Goal: Transaction & Acquisition: Book appointment/travel/reservation

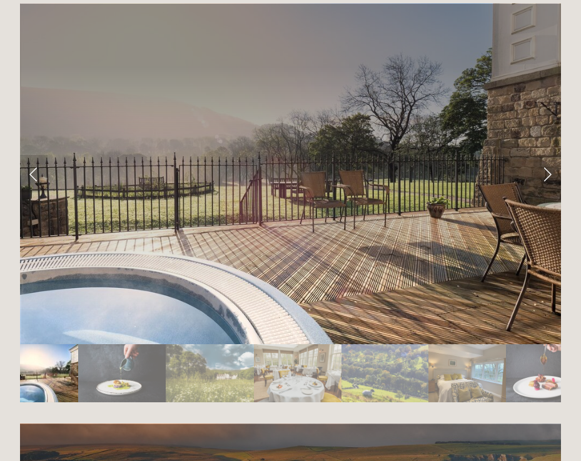
scroll to position [2062, 0]
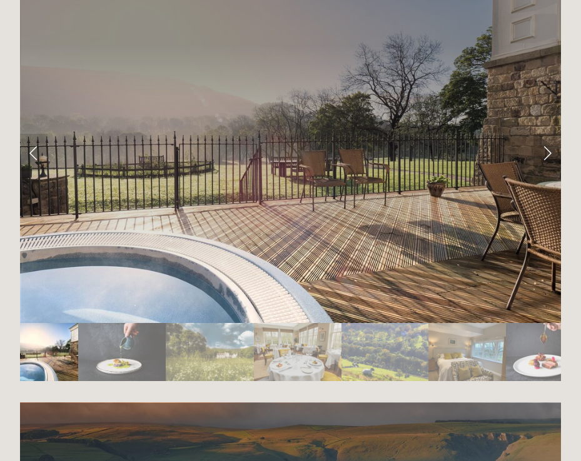
click at [547, 140] on link "Next Slide" at bounding box center [546, 152] width 27 height 37
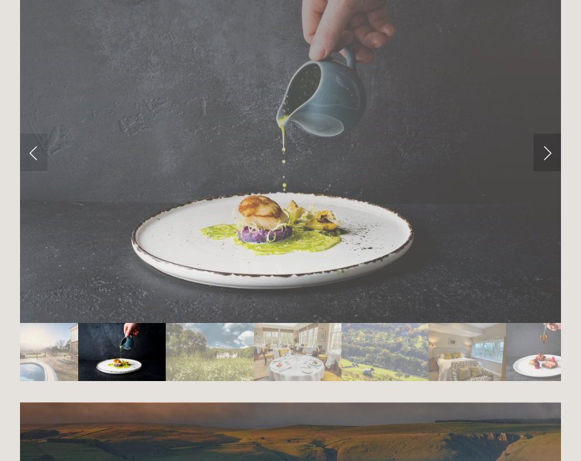
click at [547, 137] on link "Next Slide" at bounding box center [546, 152] width 27 height 37
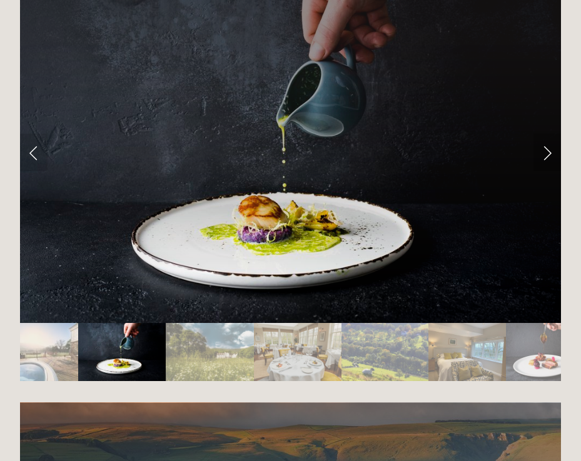
click at [546, 137] on link "Next Slide" at bounding box center [546, 152] width 27 height 37
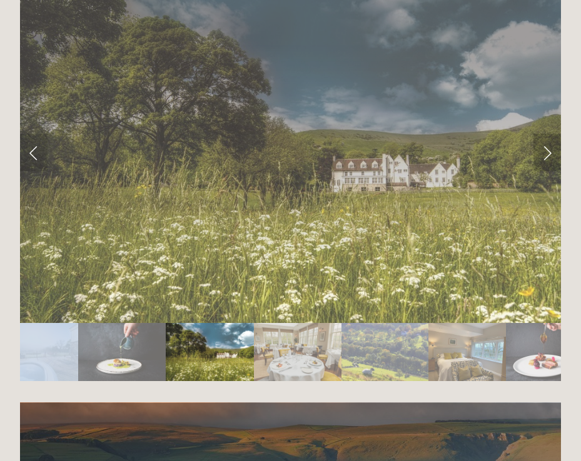
click at [546, 137] on link "Next Slide" at bounding box center [546, 152] width 27 height 37
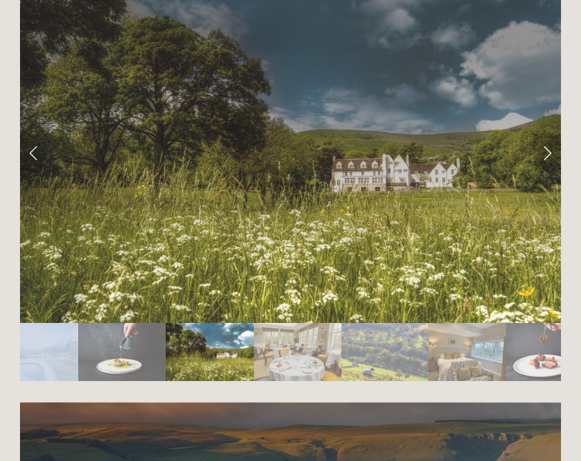
click at [546, 137] on link "Next Slide" at bounding box center [546, 152] width 27 height 37
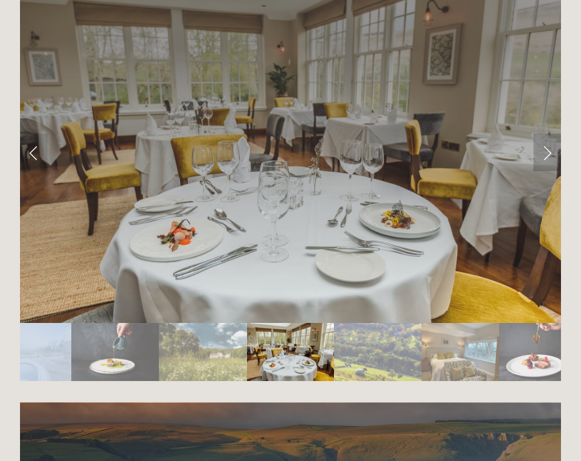
click at [546, 138] on link "Next Slide" at bounding box center [546, 152] width 27 height 37
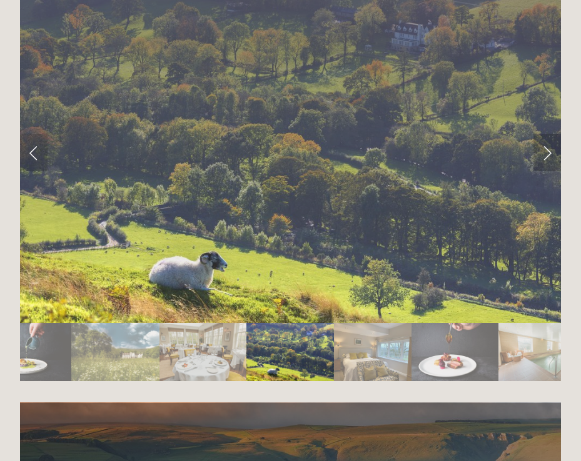
click at [546, 138] on link "Next Slide" at bounding box center [546, 152] width 27 height 37
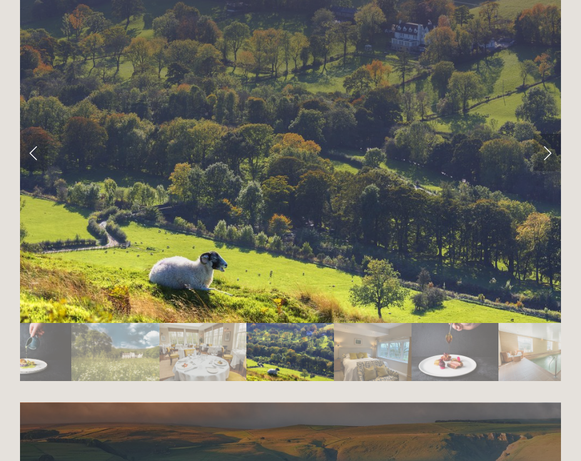
click at [546, 138] on link "Next Slide" at bounding box center [546, 152] width 27 height 37
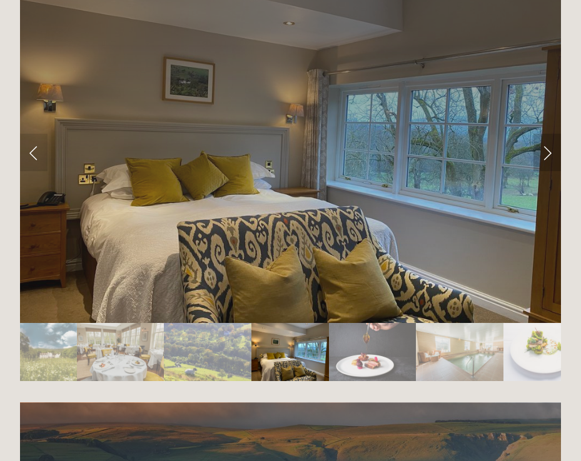
click at [546, 136] on link "Next Slide" at bounding box center [546, 152] width 27 height 37
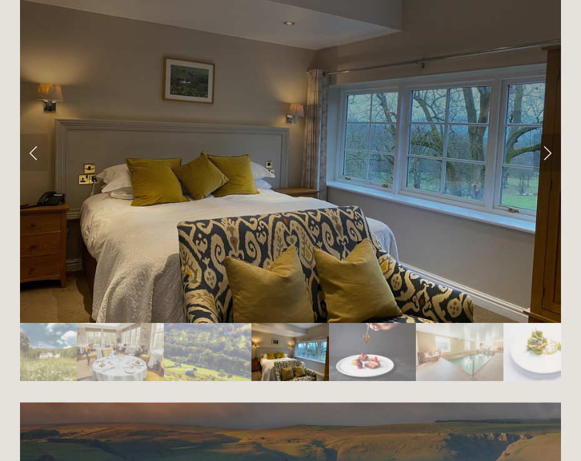
click at [547, 136] on link "Next Slide" at bounding box center [546, 152] width 27 height 37
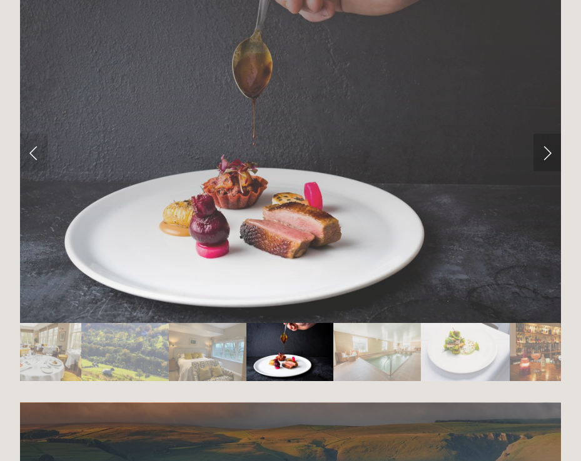
click at [549, 135] on link "Next Slide" at bounding box center [546, 152] width 27 height 37
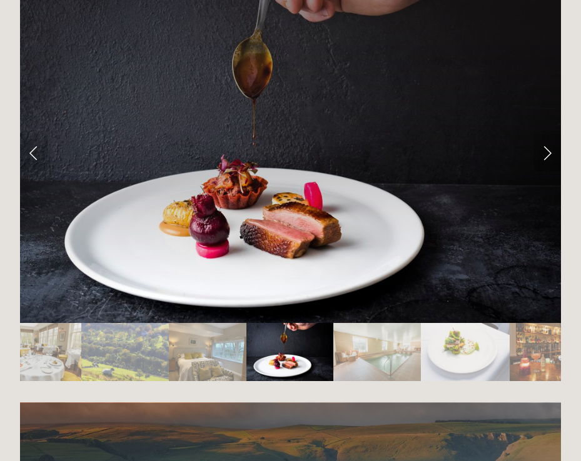
click at [549, 135] on link "Next Slide" at bounding box center [546, 152] width 27 height 37
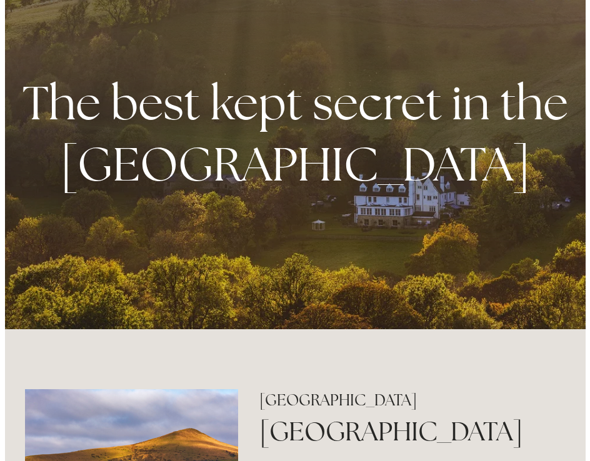
scroll to position [0, 0]
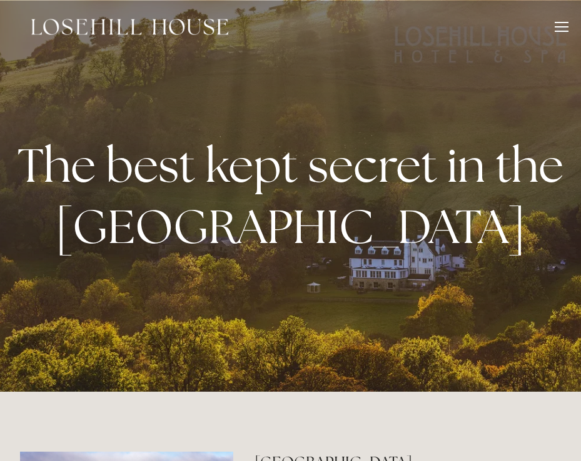
click at [562, 25] on div at bounding box center [561, 29] width 14 height 14
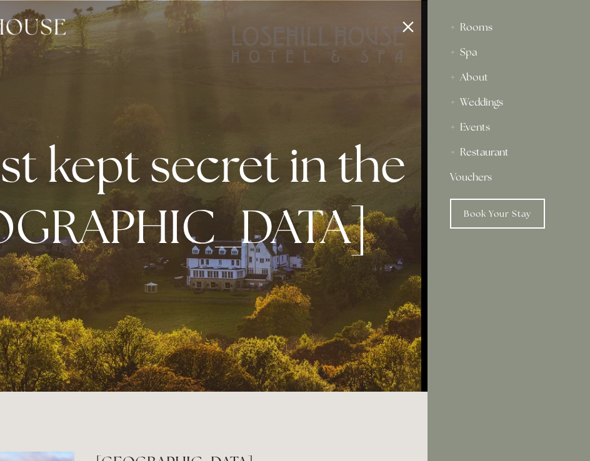
click at [474, 151] on div "Restaurant" at bounding box center [508, 152] width 117 height 25
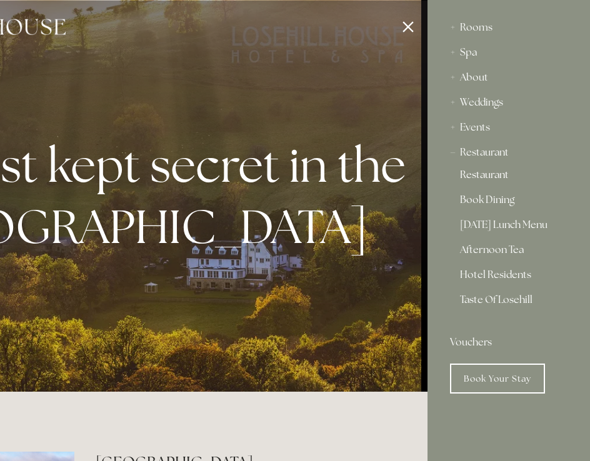
click at [496, 174] on link "Restaurant" at bounding box center [508, 177] width 97 height 15
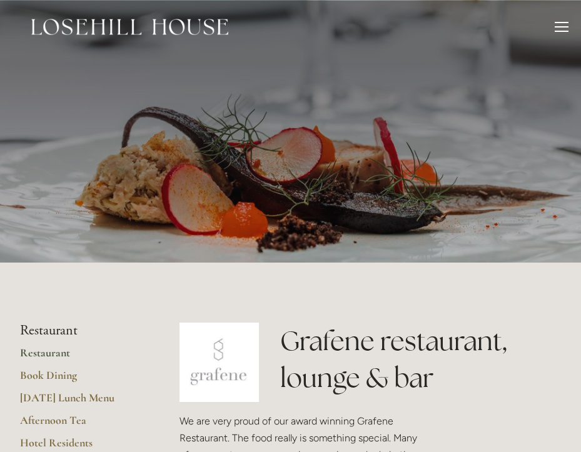
click at [555, 29] on div at bounding box center [561, 29] width 14 height 14
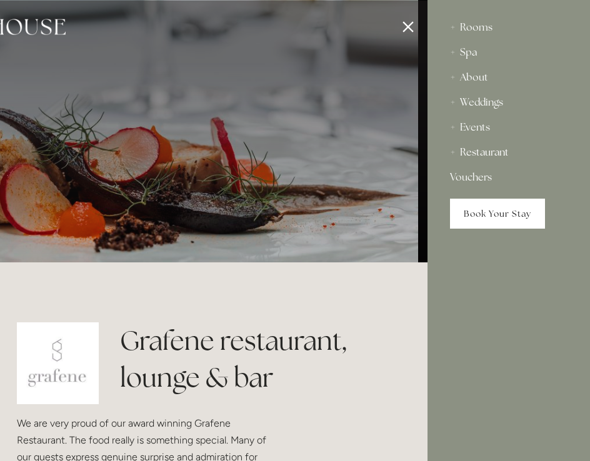
click at [499, 213] on link "Book Your Stay" at bounding box center [497, 214] width 95 height 30
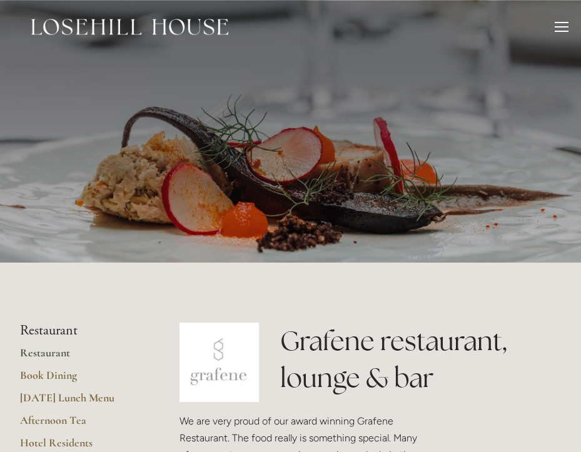
click at [559, 22] on div at bounding box center [561, 22] width 14 height 1
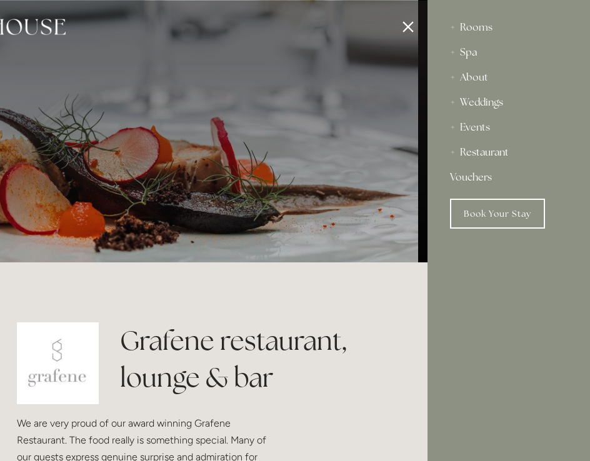
click at [469, 46] on div "Spa" at bounding box center [508, 52] width 117 height 25
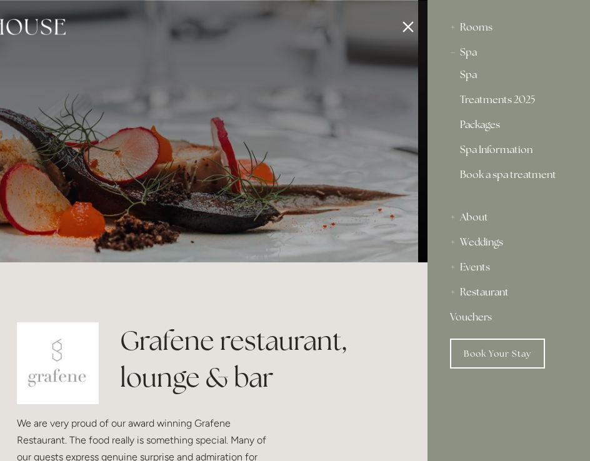
click at [484, 122] on link "Packages" at bounding box center [508, 127] width 97 height 15
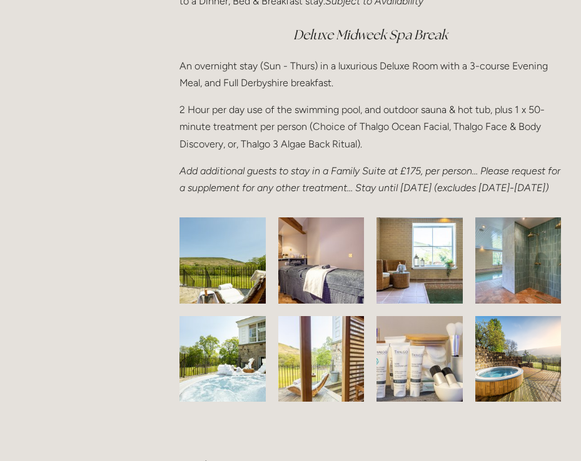
scroll to position [1937, 0]
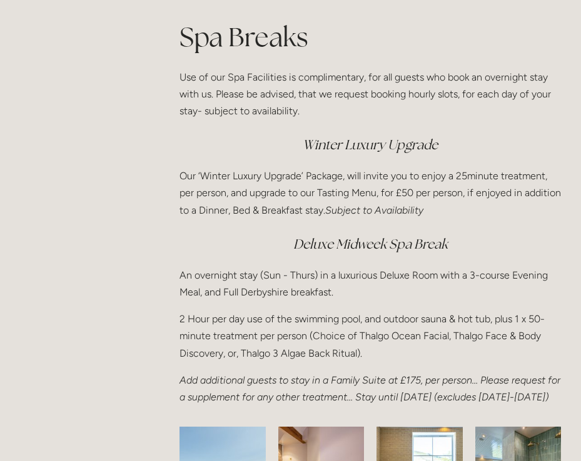
click at [345, 237] on em "Deluxe Midweek Spa Break" at bounding box center [370, 244] width 154 height 17
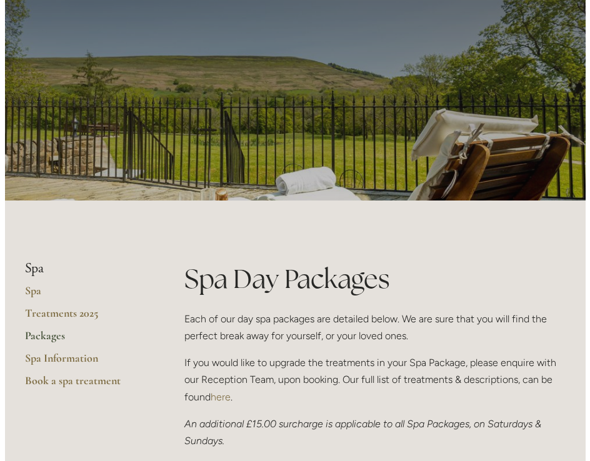
scroll to position [0, 0]
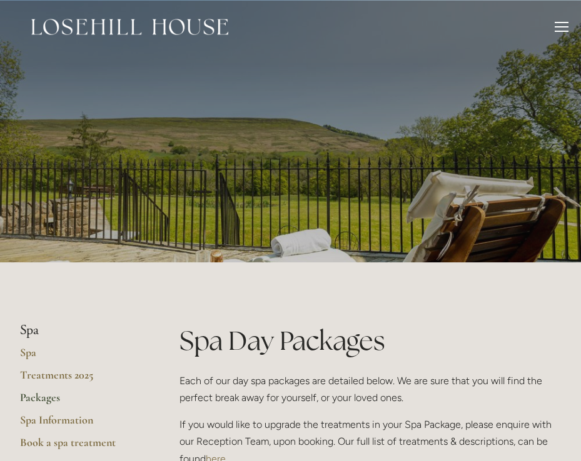
click at [559, 29] on div at bounding box center [561, 29] width 14 height 14
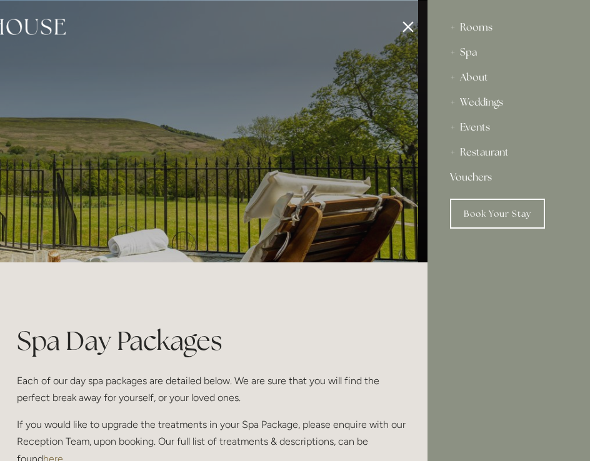
click at [466, 54] on div "Spa" at bounding box center [508, 52] width 117 height 25
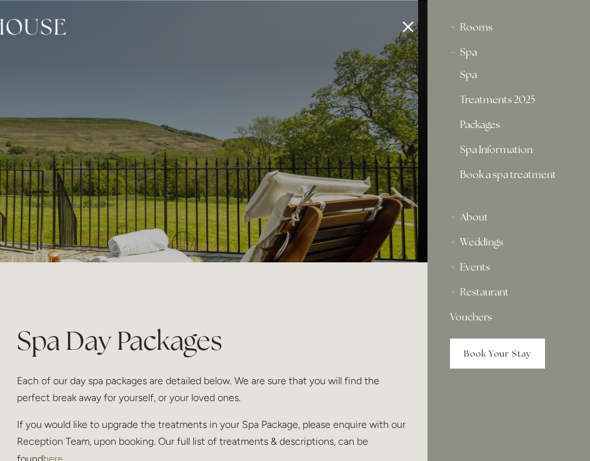
click at [504, 352] on link "Book Your Stay" at bounding box center [497, 354] width 95 height 30
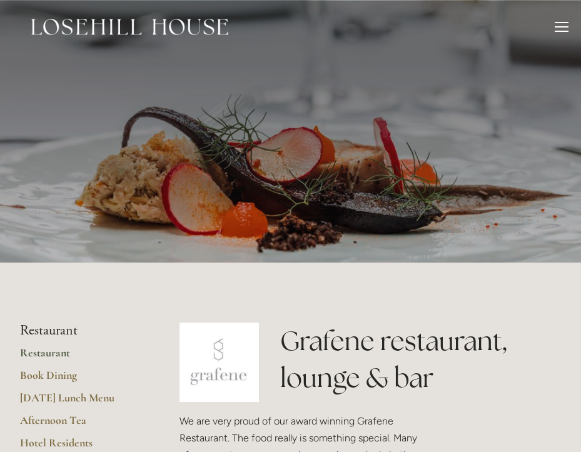
click at [111, 29] on img at bounding box center [129, 27] width 197 height 16
